Goal: Information Seeking & Learning: Find specific fact

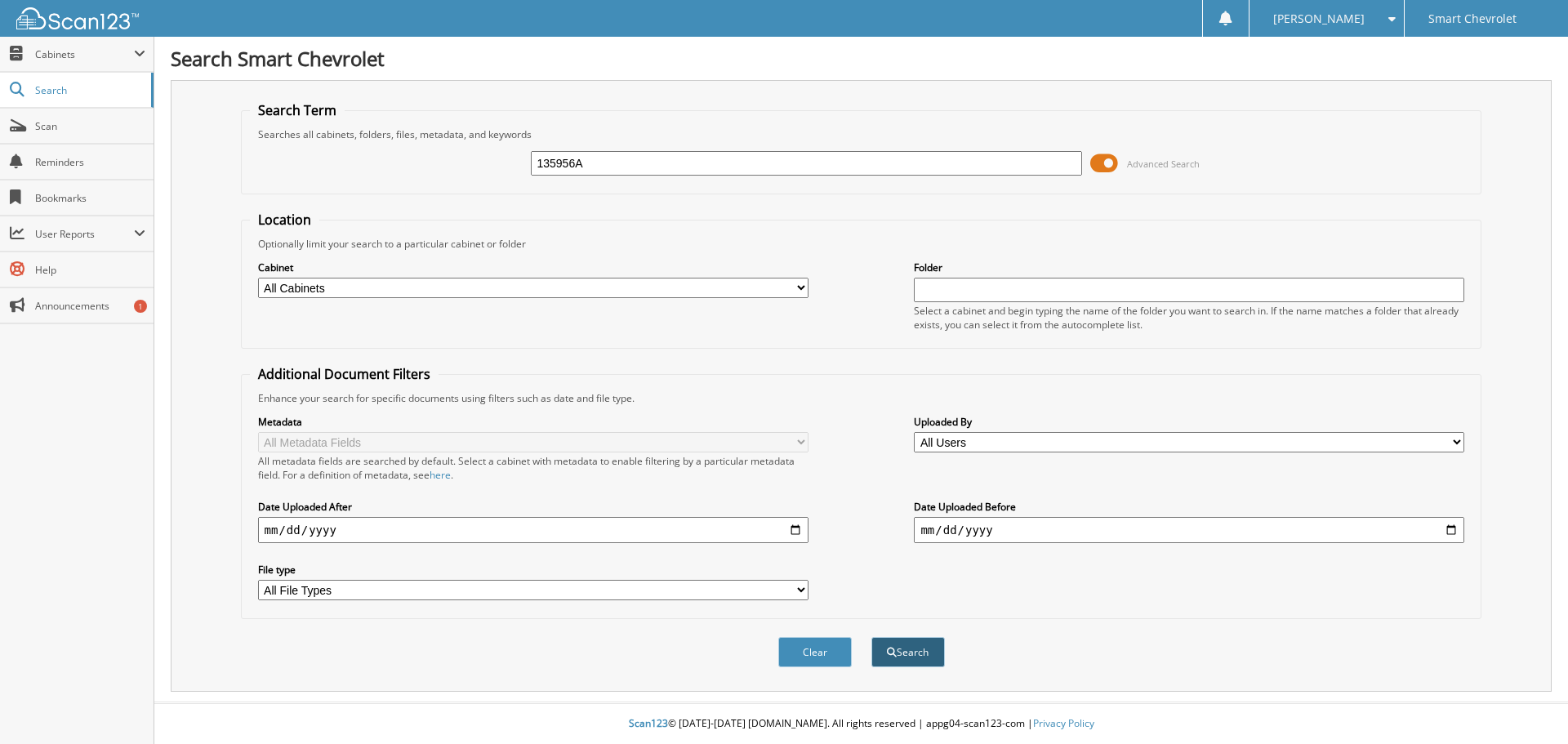
type input "135956A"
click at [914, 659] on button "Search" at bounding box center [908, 651] width 73 height 30
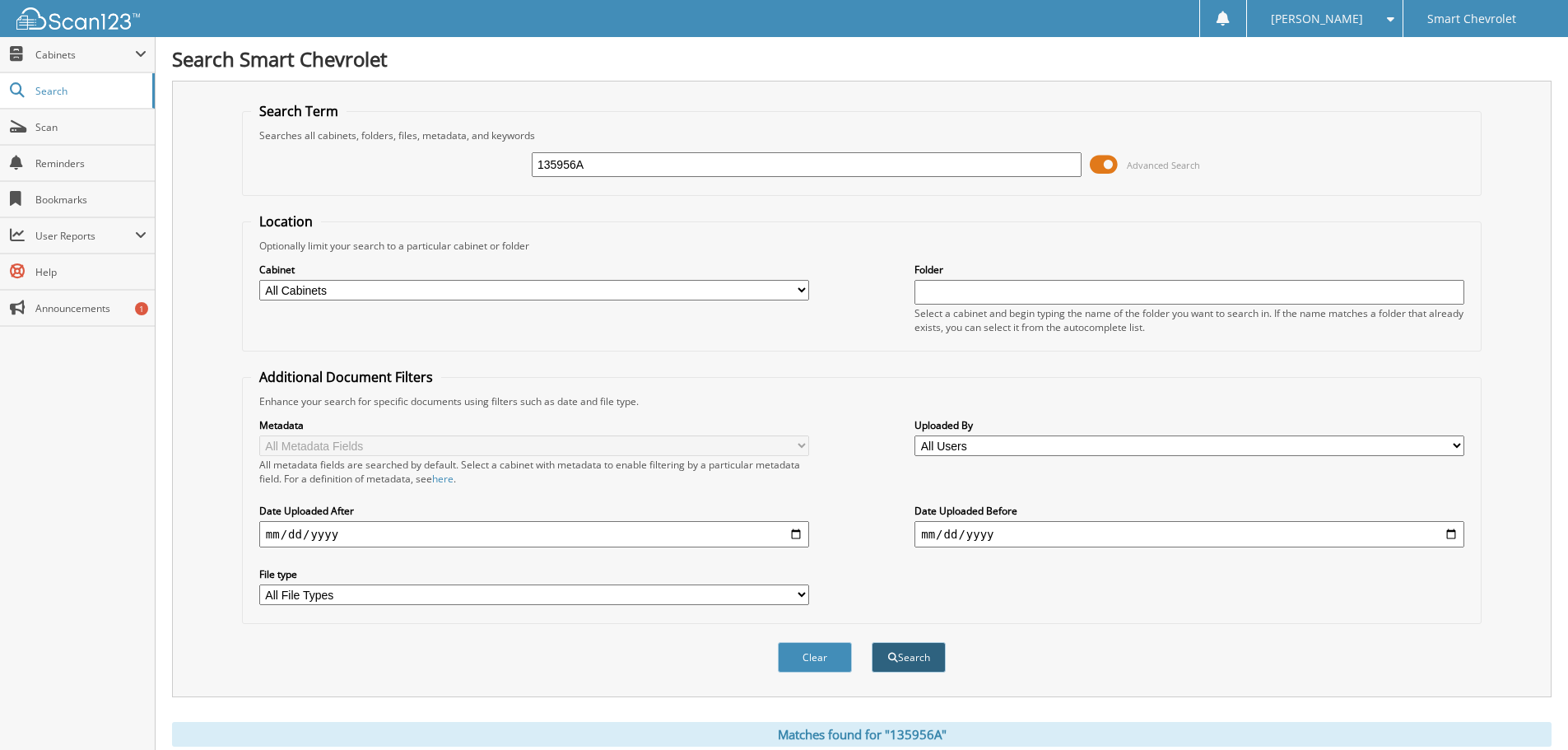
click at [912, 651] on button "Search" at bounding box center [908, 656] width 74 height 30
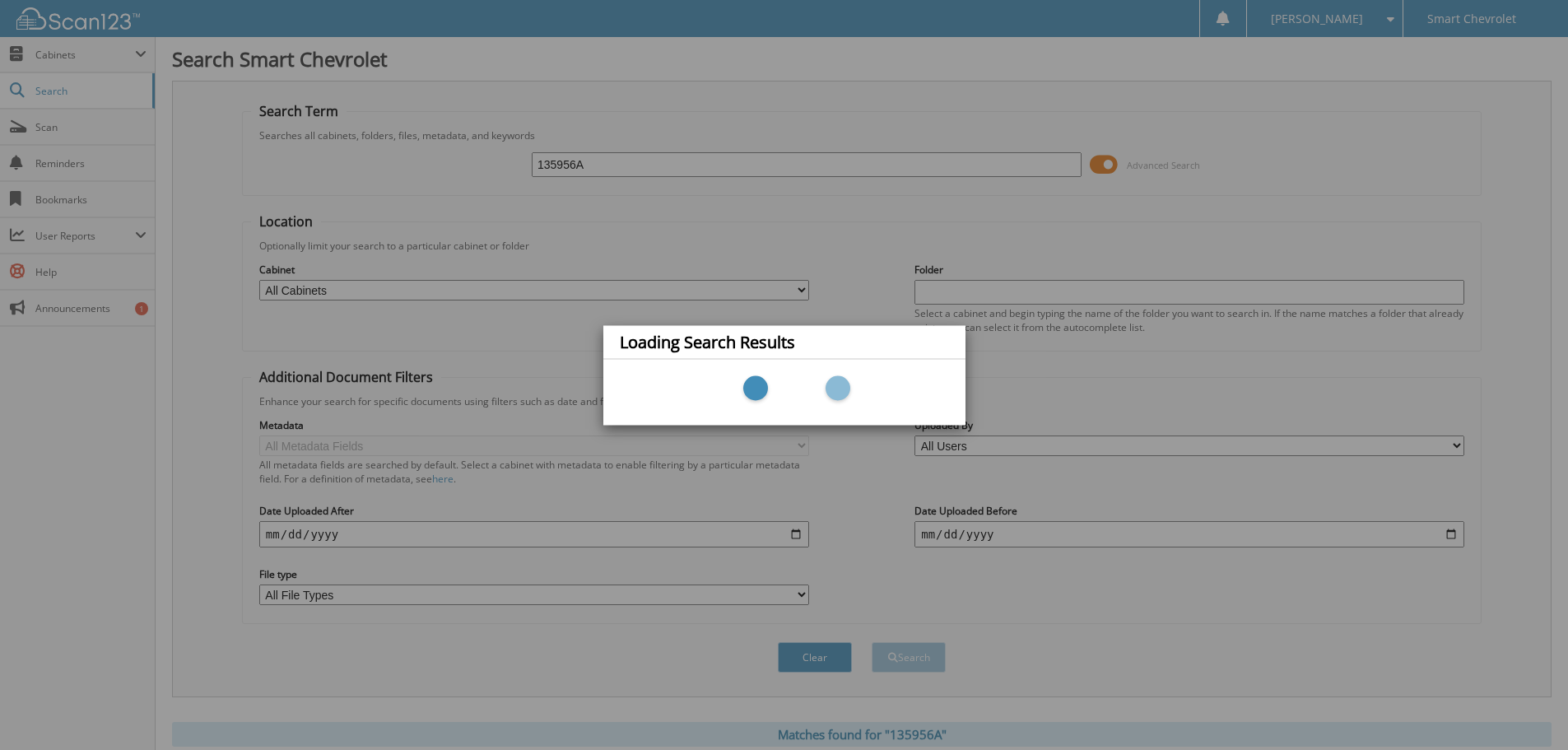
scroll to position [1, 0]
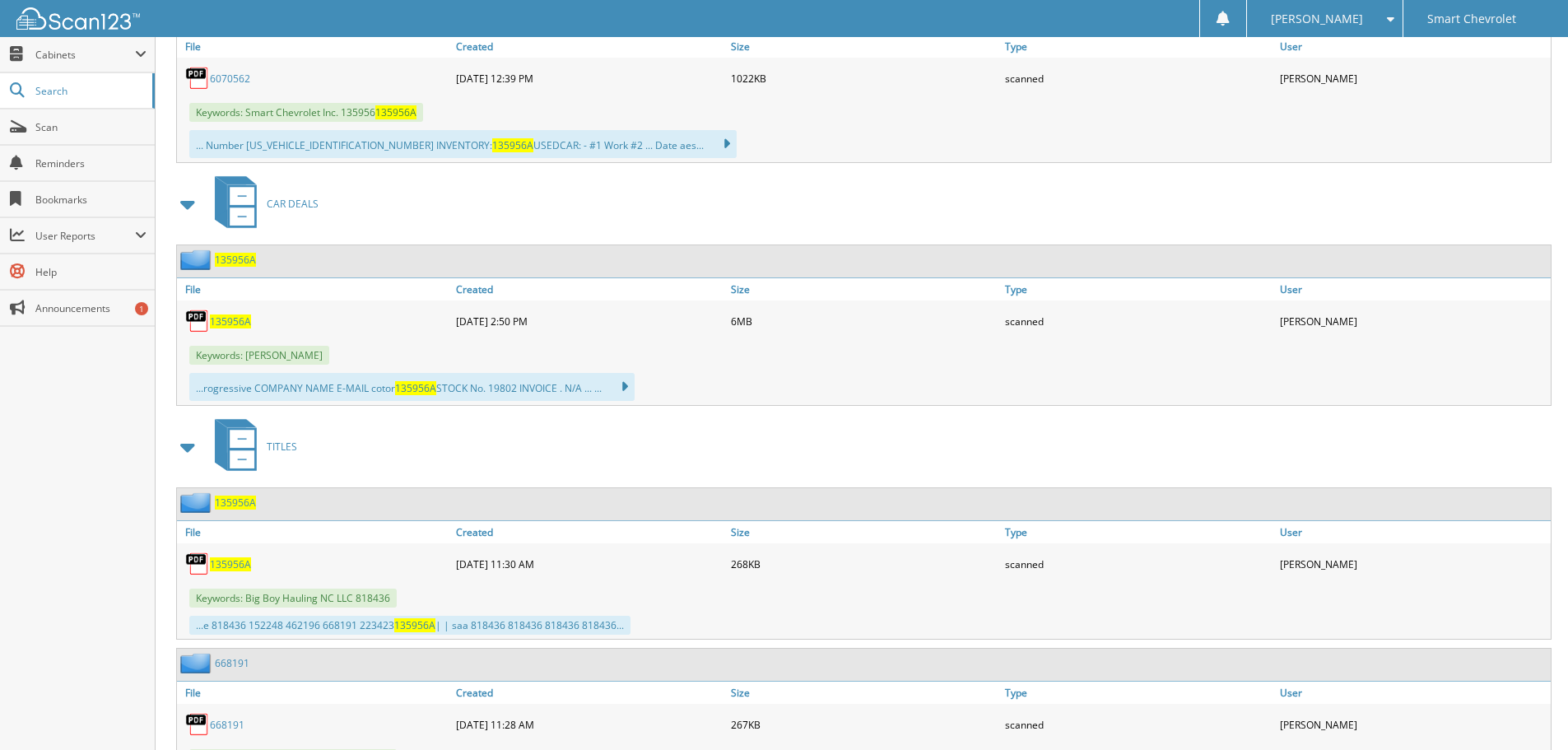
scroll to position [905, 0]
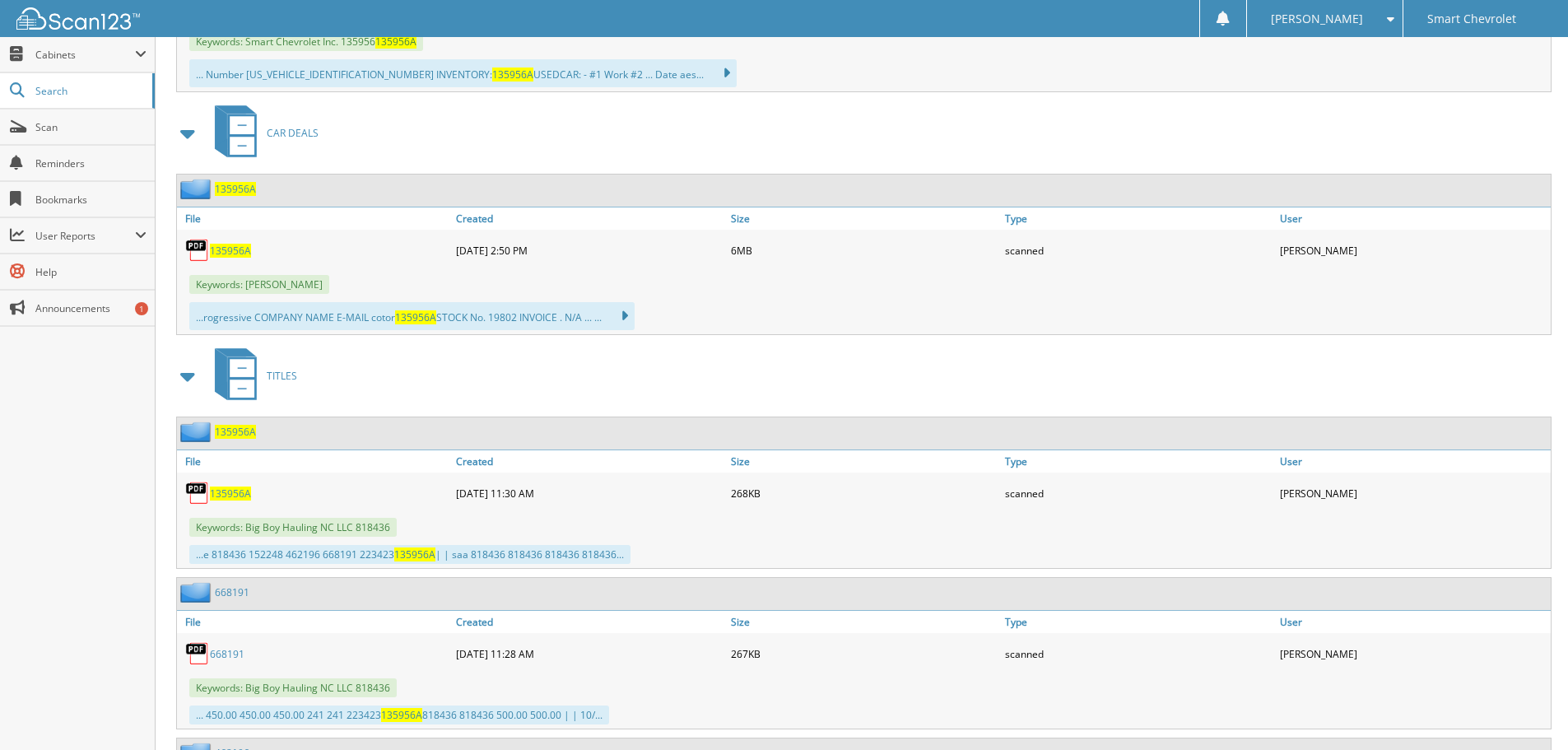
click at [235, 257] on span "135956A" at bounding box center [230, 251] width 41 height 14
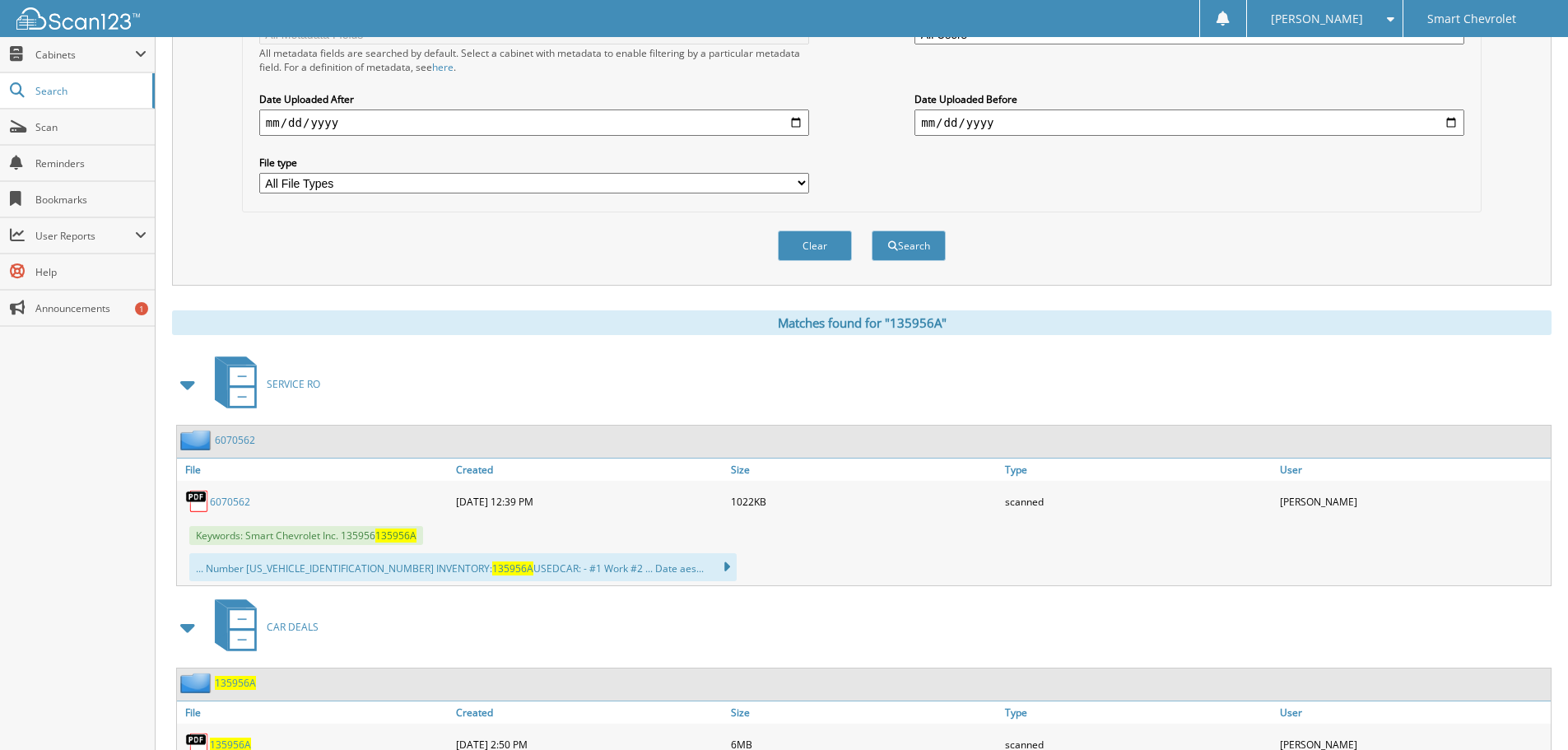
scroll to position [0, 0]
